Goal: Task Accomplishment & Management: Manage account settings

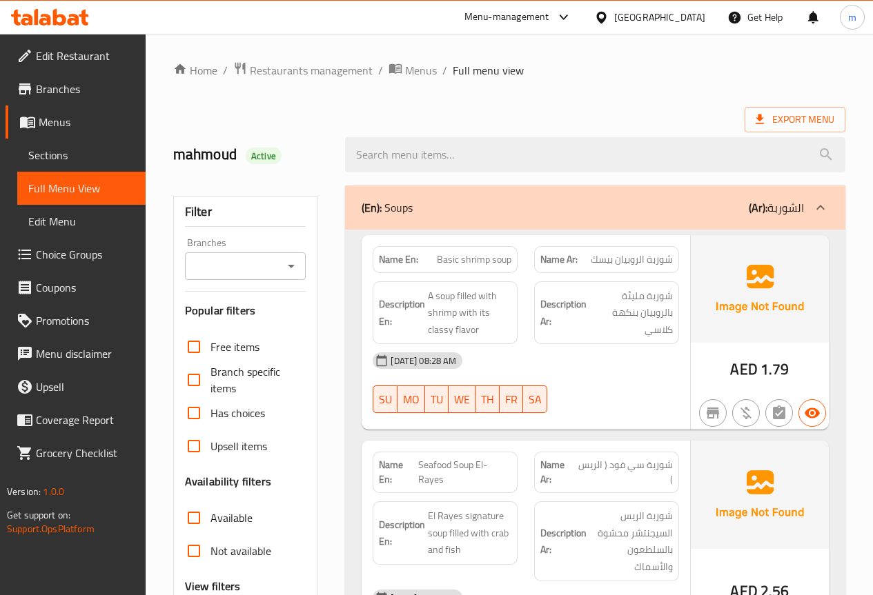
scroll to position [821, 0]
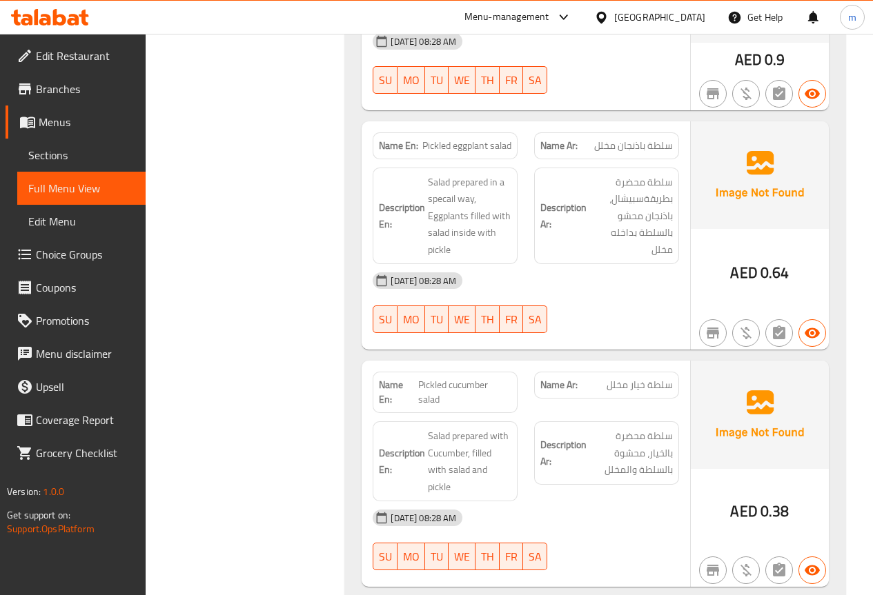
click at [76, 123] on span "Menus" at bounding box center [87, 122] width 96 height 17
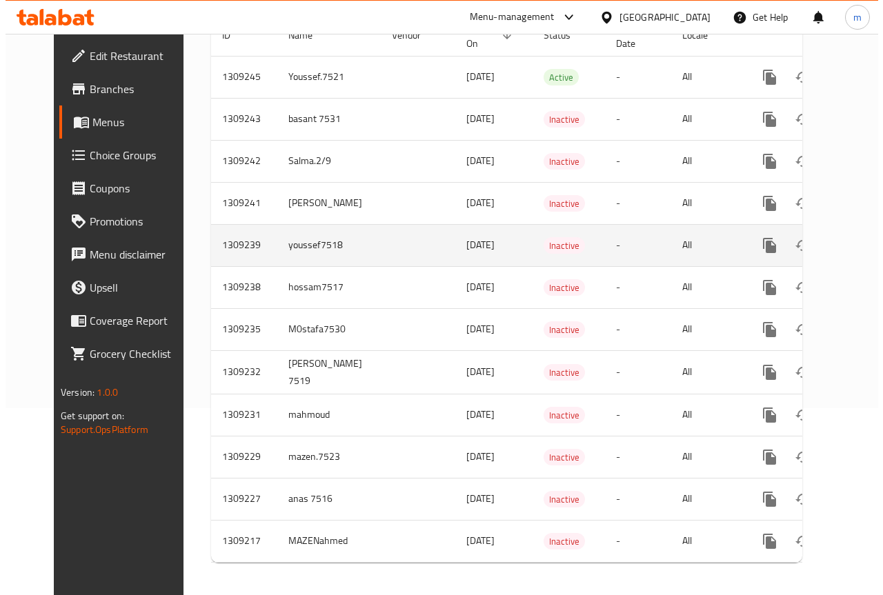
scroll to position [204, 0]
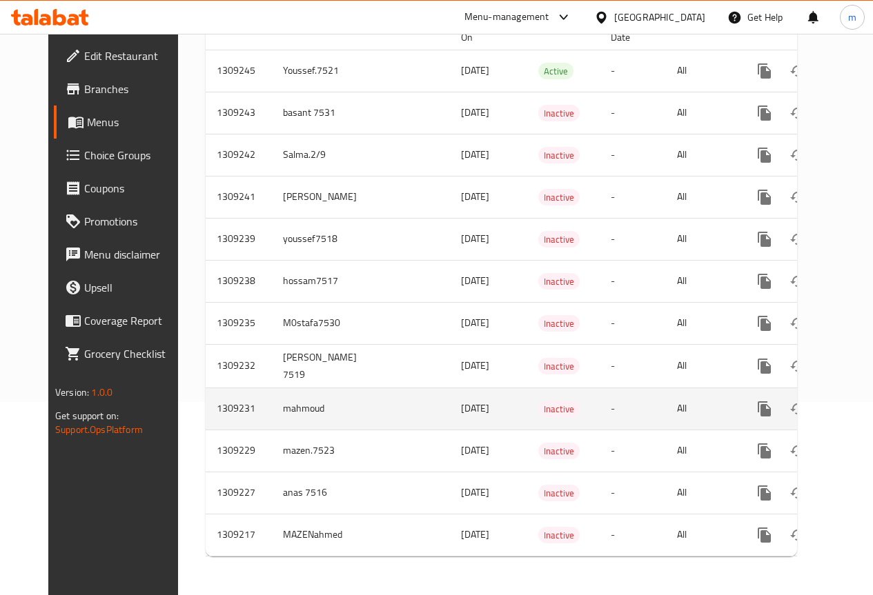
click at [310, 401] on td "mahmoud" at bounding box center [323, 409] width 103 height 42
click at [826, 403] on icon "enhanced table" at bounding box center [831, 409] width 10 height 12
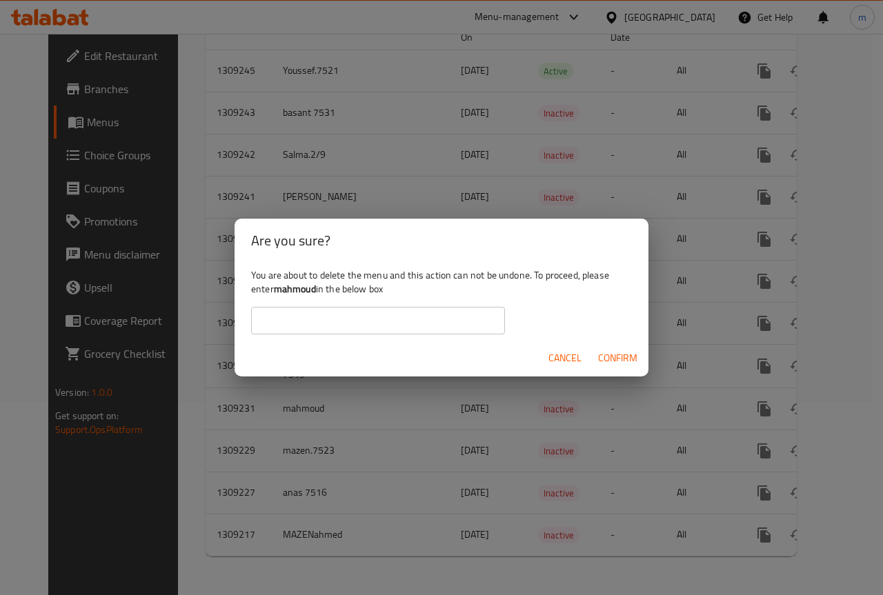
click at [433, 306] on div "You are about to delete the menu and this action can not be undone. To proceed,…" at bounding box center [442, 301] width 414 height 77
click at [428, 314] on input "text" at bounding box center [378, 321] width 254 height 28
click at [395, 318] on input "text" at bounding box center [378, 321] width 254 height 28
click at [458, 308] on input "text" at bounding box center [378, 321] width 254 height 28
type input "mahmoud"
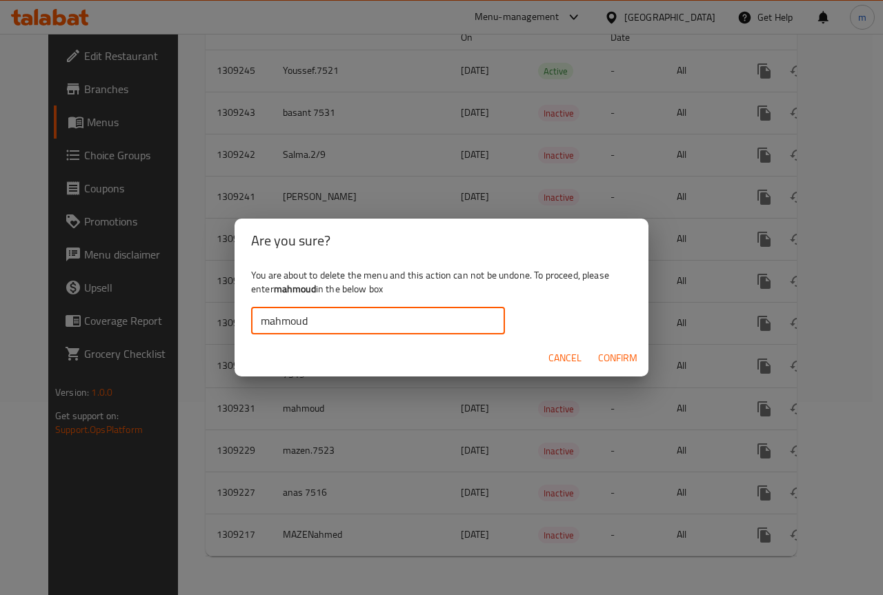
click at [612, 364] on span "Confirm" at bounding box center [617, 358] width 39 height 17
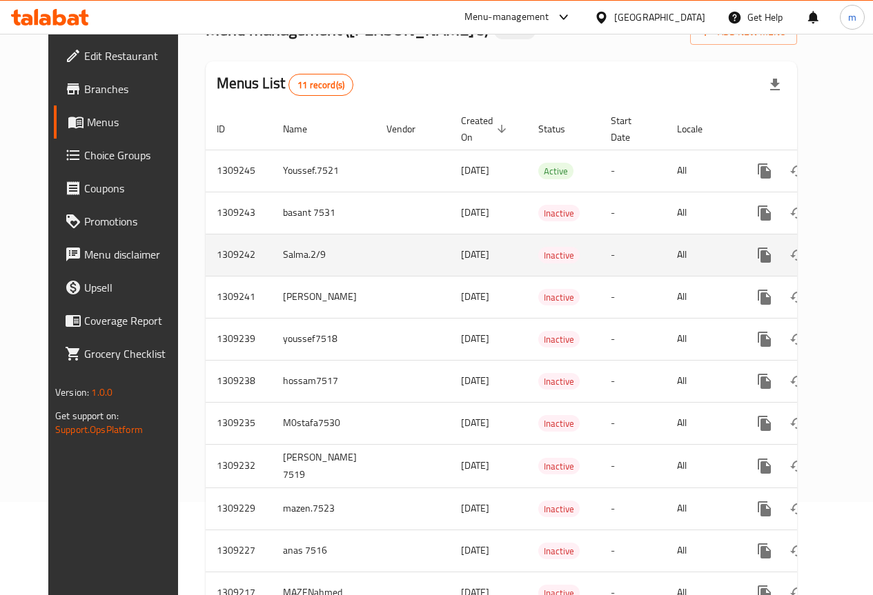
scroll to position [0, 0]
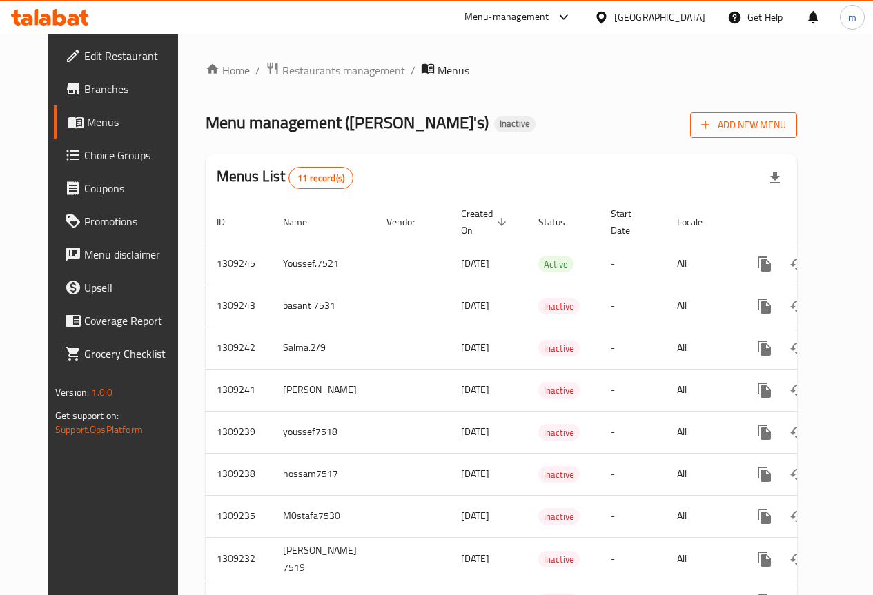
click at [763, 130] on span "Add New Menu" at bounding box center [743, 125] width 85 height 17
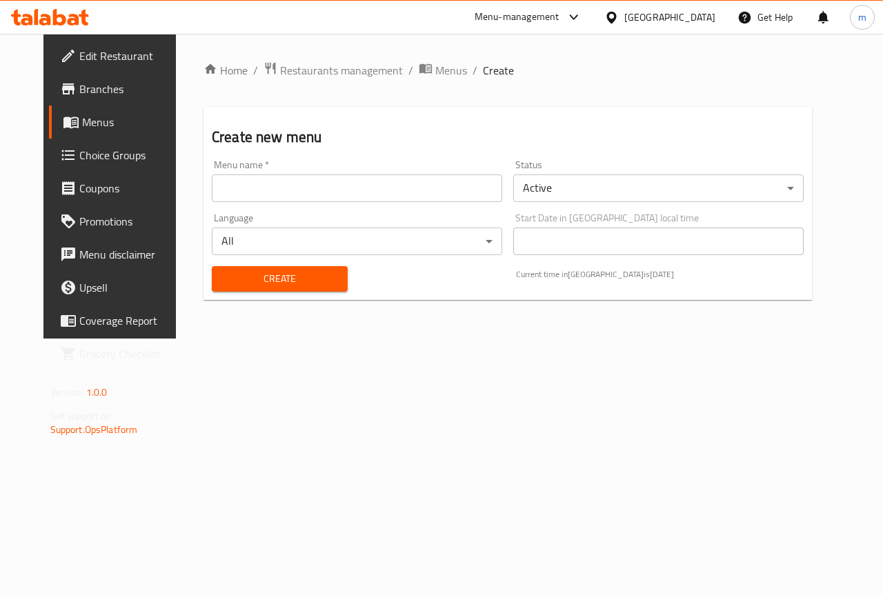
click at [462, 191] on input "text" at bounding box center [357, 189] width 290 height 28
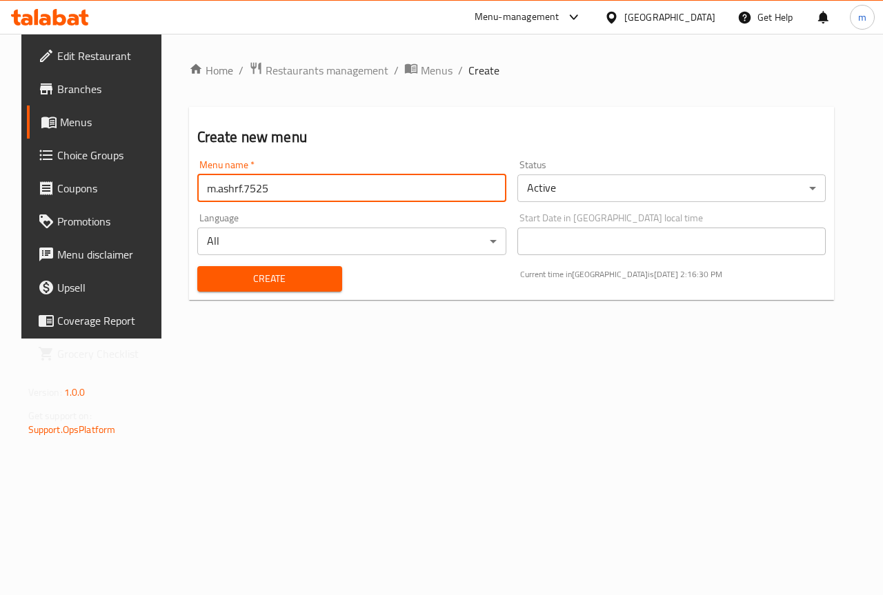
type input "m.ashrf.7525"
click at [280, 283] on span "Create" at bounding box center [269, 278] width 123 height 17
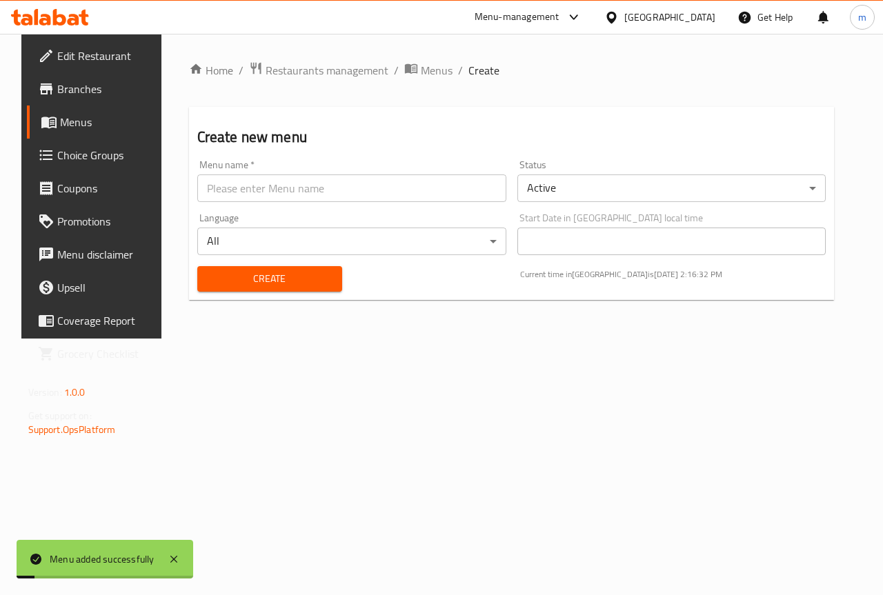
click at [60, 117] on span "Menus" at bounding box center [109, 122] width 98 height 17
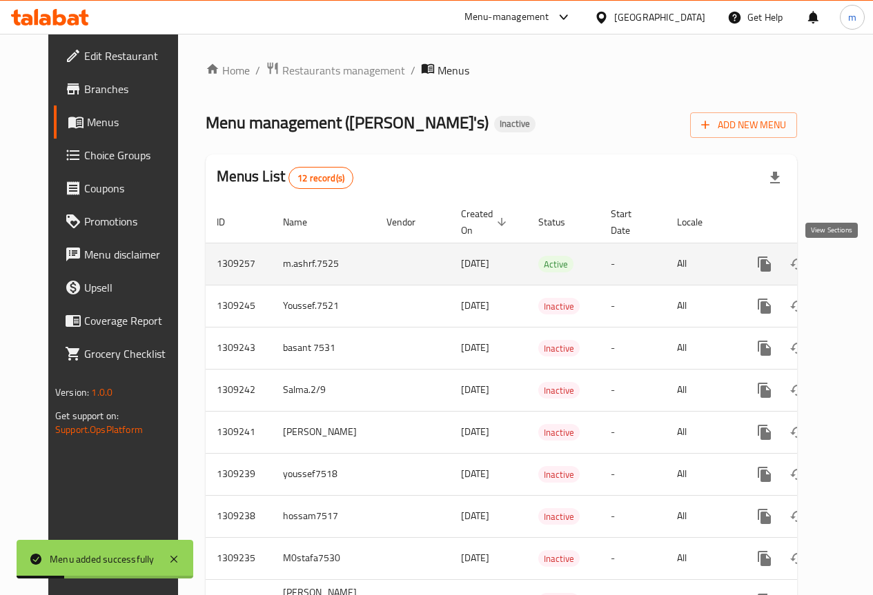
click at [855, 265] on icon "enhanced table" at bounding box center [863, 264] width 17 height 17
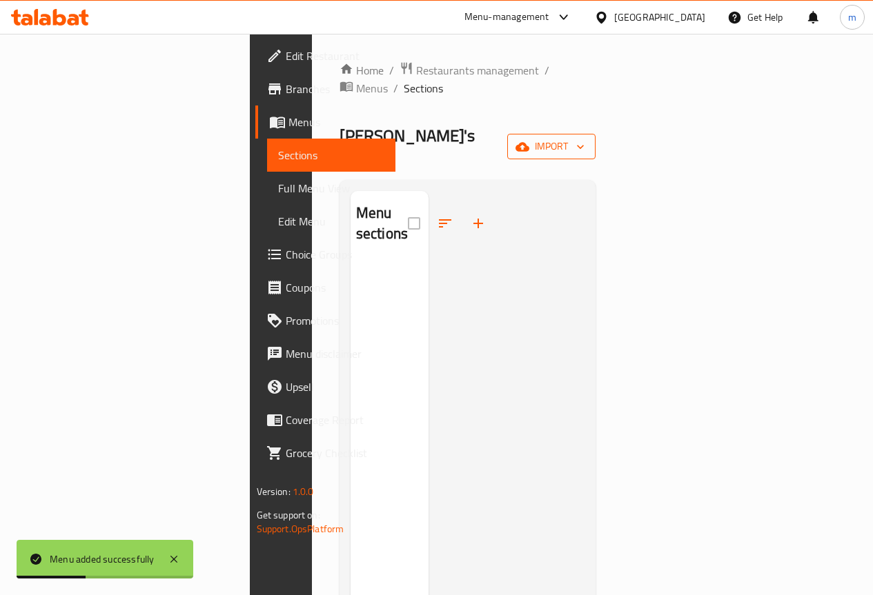
click at [584, 138] on span "import" at bounding box center [551, 146] width 66 height 17
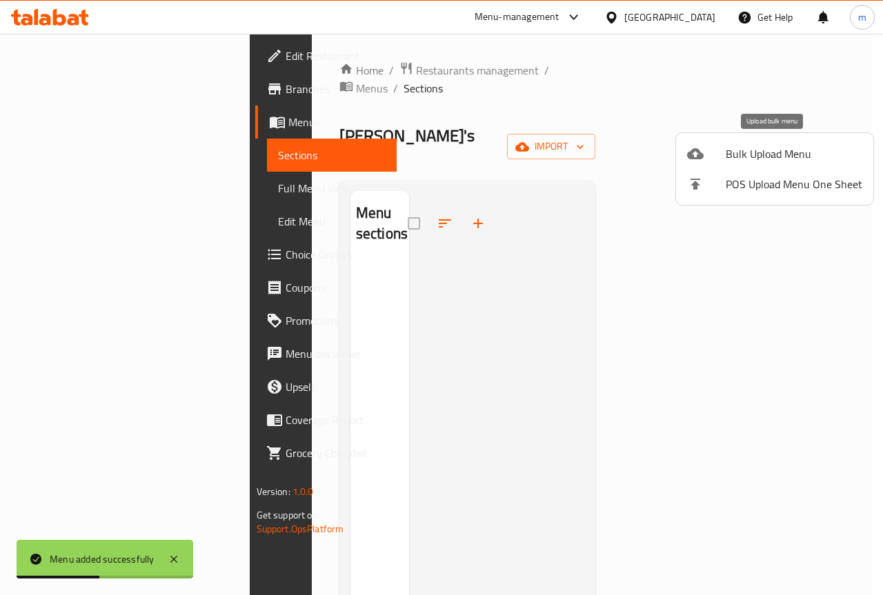
click at [771, 146] on span "Bulk Upload Menu" at bounding box center [794, 154] width 137 height 17
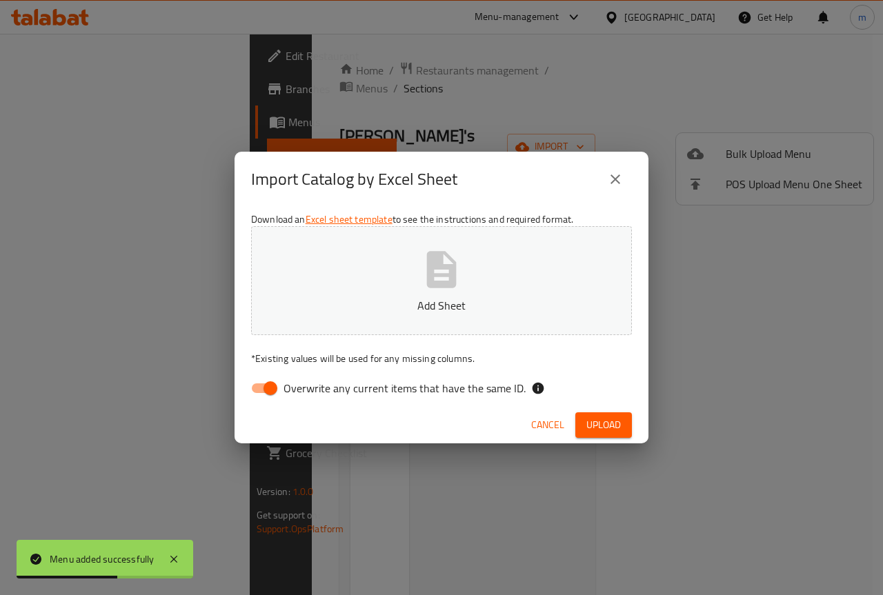
click at [435, 298] on p "Add Sheet" at bounding box center [441, 305] width 338 height 17
click at [272, 381] on input "Overwrite any current items that have the same ID." at bounding box center [270, 388] width 79 height 26
checkbox input "false"
click at [598, 421] on span "Upload" at bounding box center [603, 425] width 34 height 17
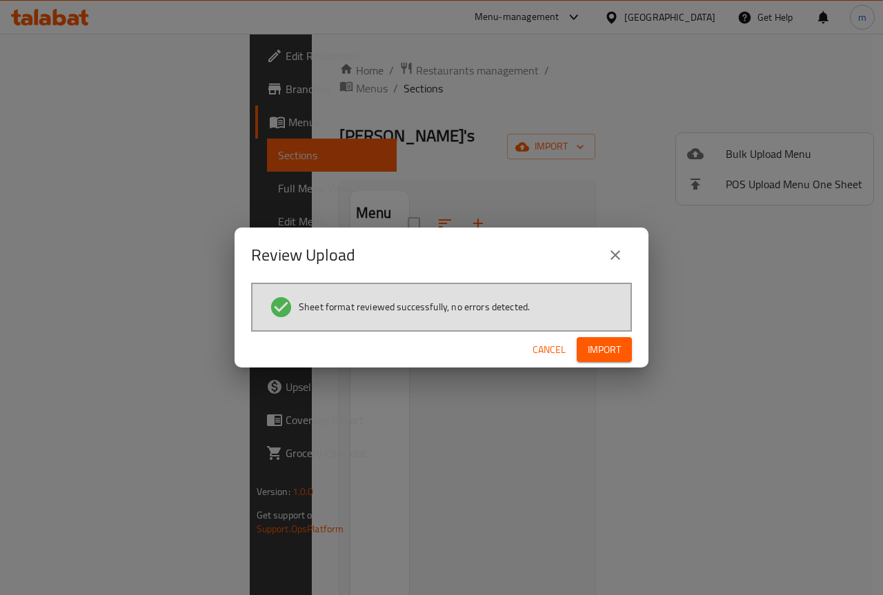
click at [599, 351] on span "Import" at bounding box center [604, 349] width 33 height 17
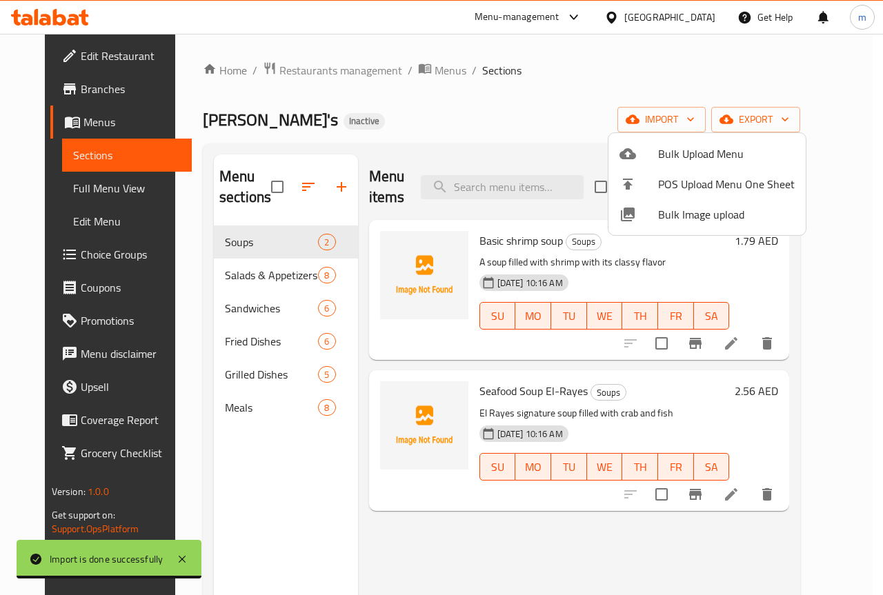
click at [90, 186] on div at bounding box center [441, 297] width 883 height 595
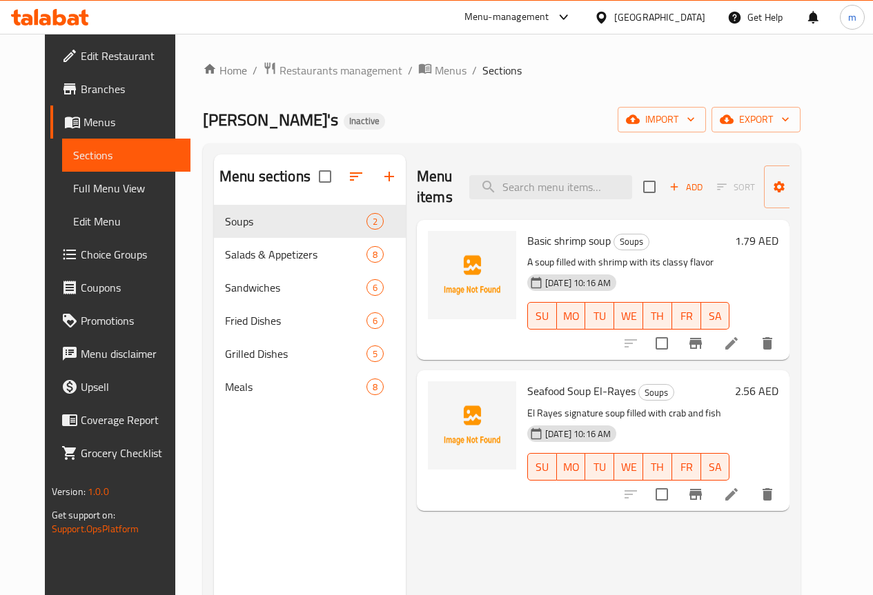
click at [73, 180] on span "Full Menu View" at bounding box center [126, 188] width 106 height 17
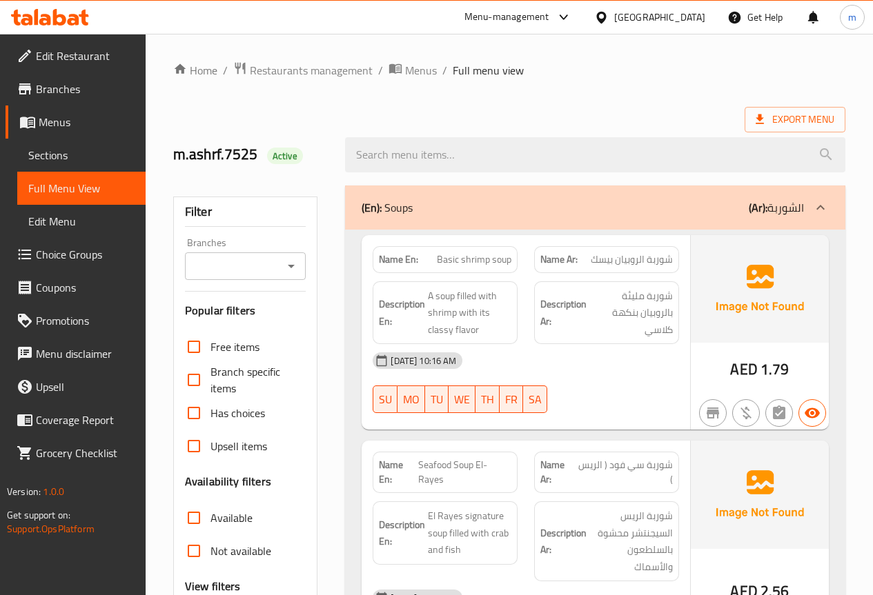
click at [570, 115] on div "Export Menu" at bounding box center [509, 120] width 672 height 26
click at [392, 111] on div "Export Menu" at bounding box center [509, 120] width 672 height 26
